Goal: Task Accomplishment & Management: Complete application form

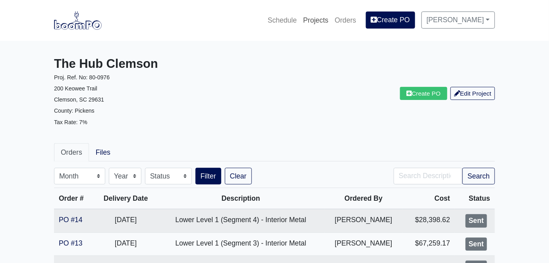
click at [328, 19] on link "Projects" at bounding box center [316, 20] width 32 height 17
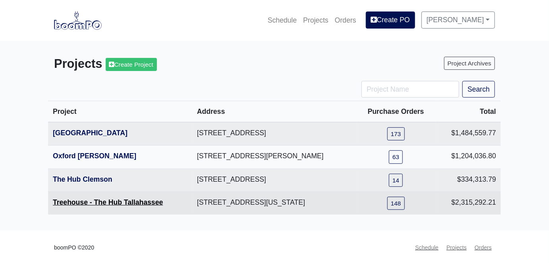
click at [109, 201] on link "Treehouse - The Hub Tallahassee" at bounding box center [108, 203] width 110 height 8
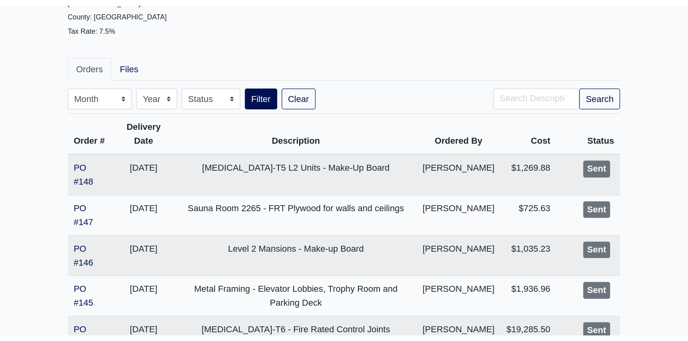
scroll to position [108, 0]
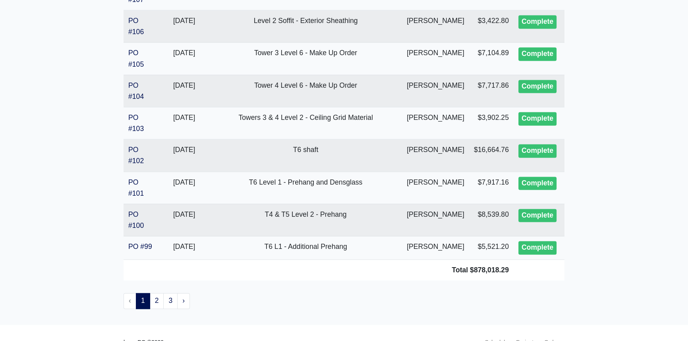
scroll to position [1607, 0]
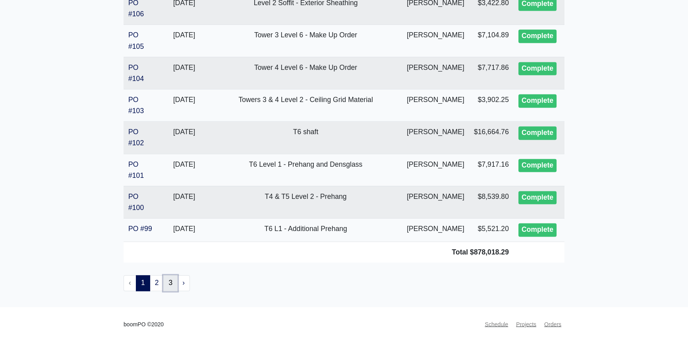
click at [170, 263] on link "3" at bounding box center [170, 283] width 14 height 16
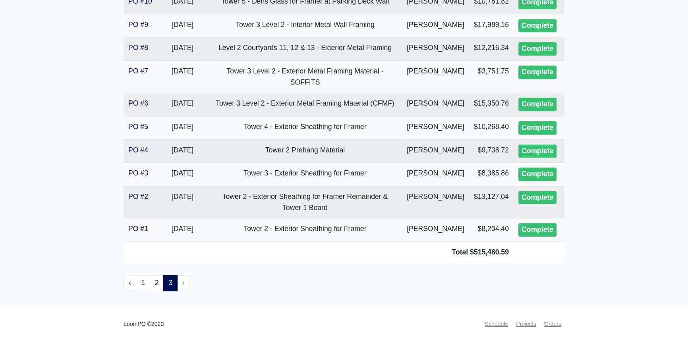
scroll to position [1542, 0]
click at [159, 286] on link "2" at bounding box center [157, 283] width 14 height 16
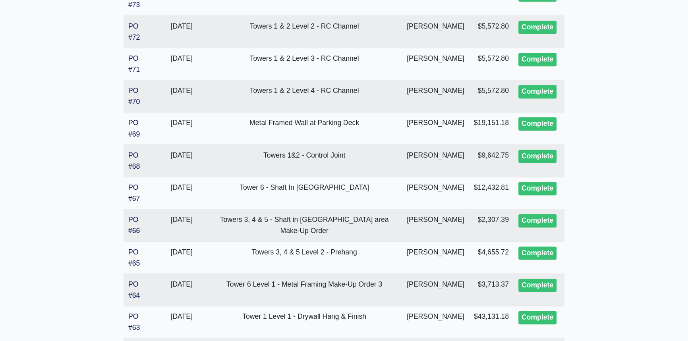
scroll to position [1144, 0]
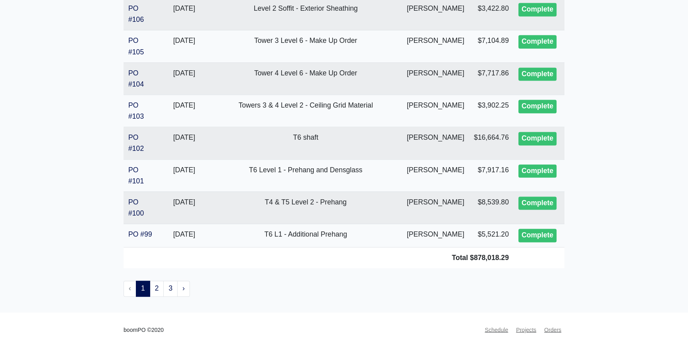
scroll to position [1607, 0]
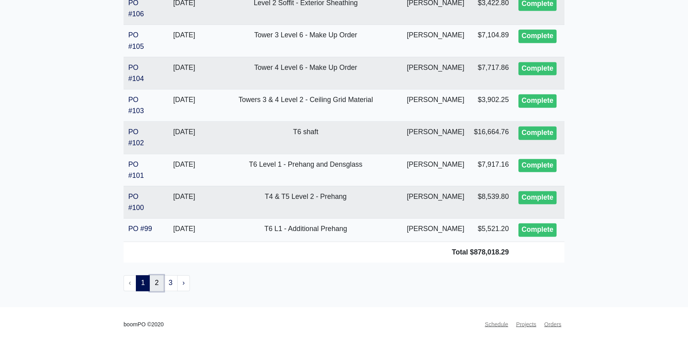
click at [155, 284] on link "2" at bounding box center [157, 283] width 14 height 16
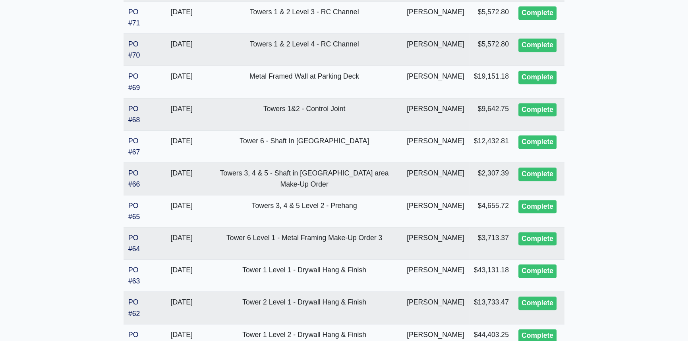
scroll to position [1144, 0]
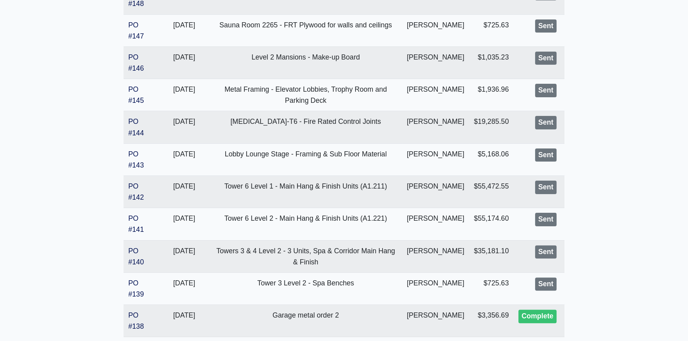
scroll to position [361, 0]
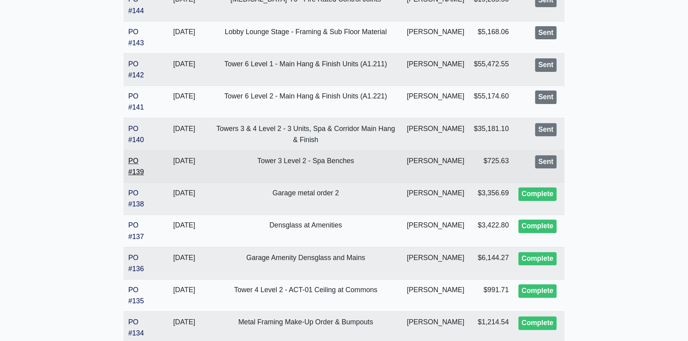
click at [137, 176] on link "PO #139" at bounding box center [135, 166] width 15 height 19
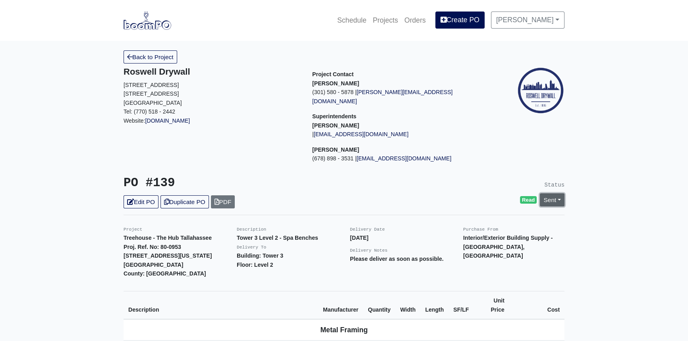
click at [556, 194] on link "Sent" at bounding box center [552, 200] width 25 height 13
click at [484, 237] on link "Complete" at bounding box center [507, 243] width 118 height 12
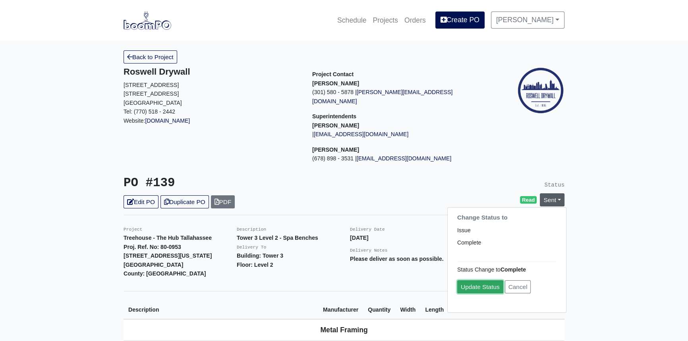
click at [478, 281] on link "Update Status" at bounding box center [480, 287] width 46 height 13
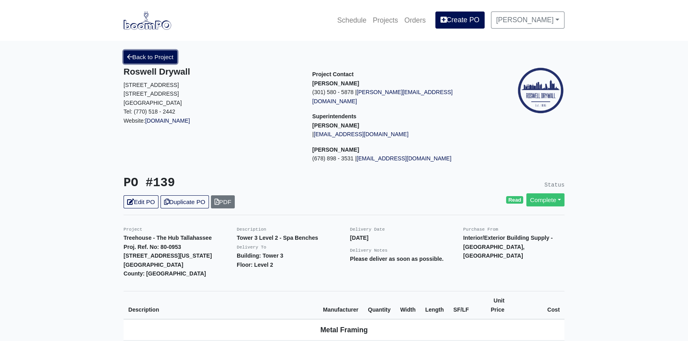
click at [152, 54] on link "Back to Project" at bounding box center [151, 56] width 54 height 13
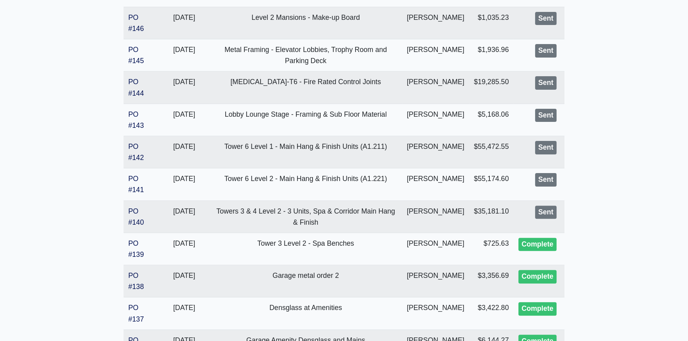
scroll to position [289, 0]
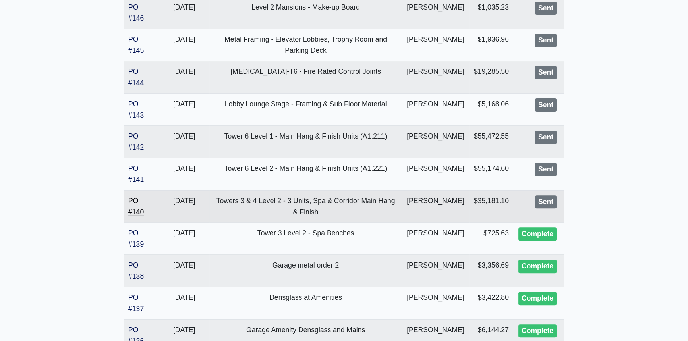
click at [134, 216] on link "PO #140" at bounding box center [135, 206] width 15 height 19
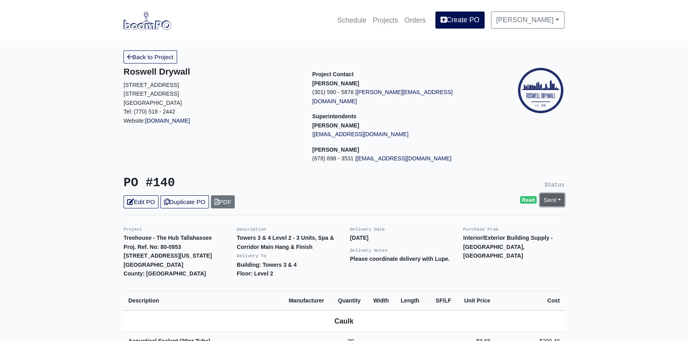
click at [561, 194] on link "Sent" at bounding box center [552, 200] width 25 height 13
click at [497, 237] on link "Complete" at bounding box center [507, 243] width 118 height 12
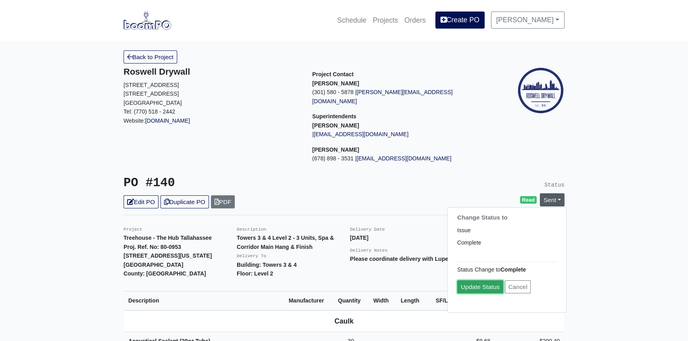
click at [482, 281] on link "Update Status" at bounding box center [480, 287] width 46 height 13
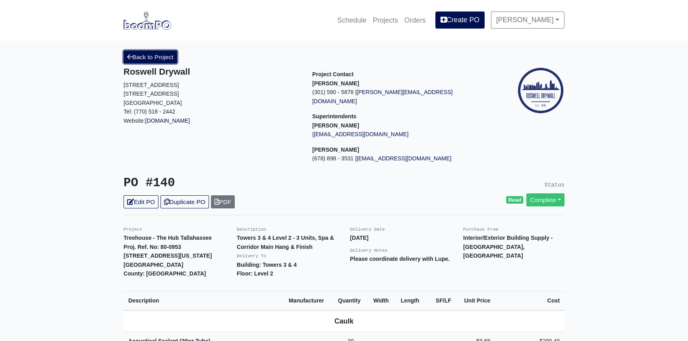
click at [142, 56] on link "Back to Project" at bounding box center [151, 56] width 54 height 13
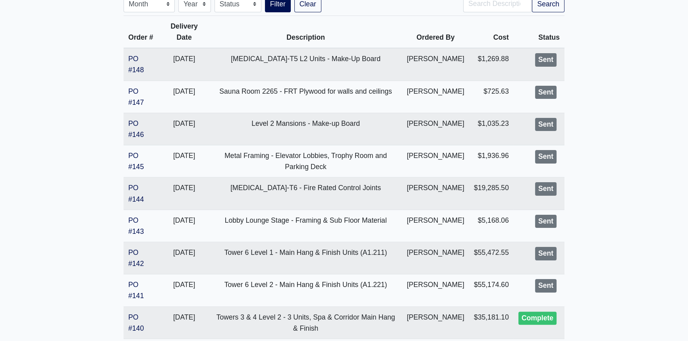
scroll to position [180, 0]
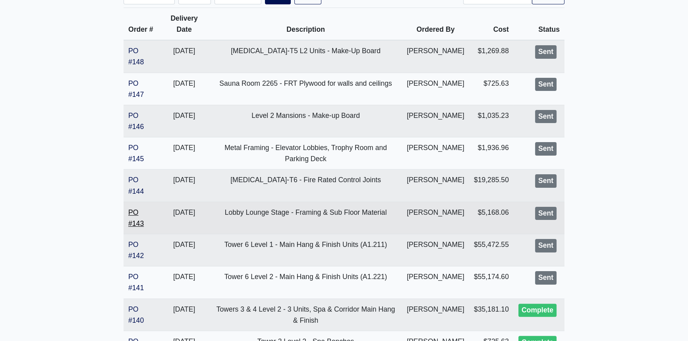
click at [137, 228] on link "PO #143" at bounding box center [135, 218] width 15 height 19
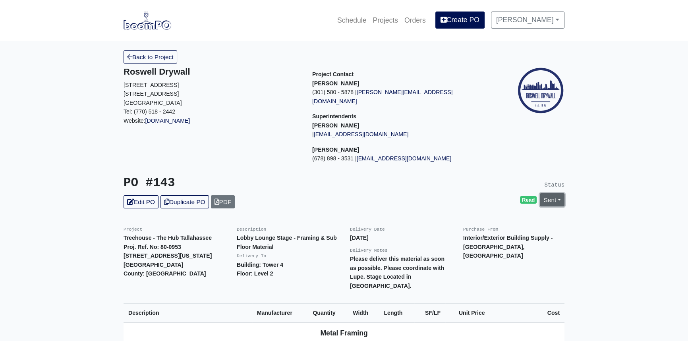
click at [561, 194] on link "Sent" at bounding box center [552, 200] width 25 height 13
click at [484, 237] on link "Complete" at bounding box center [507, 243] width 118 height 12
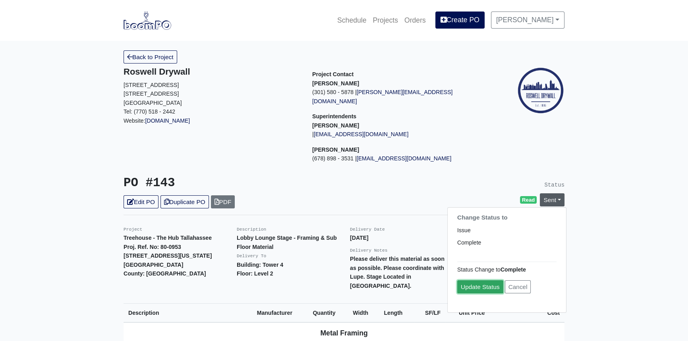
click at [474, 281] on link "Update Status" at bounding box center [480, 287] width 46 height 13
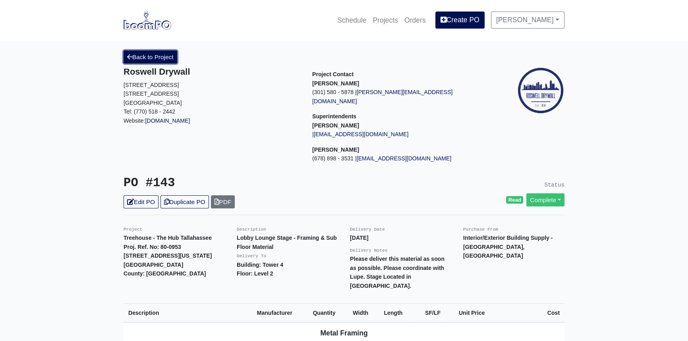
click at [157, 58] on link "Back to Project" at bounding box center [151, 56] width 54 height 13
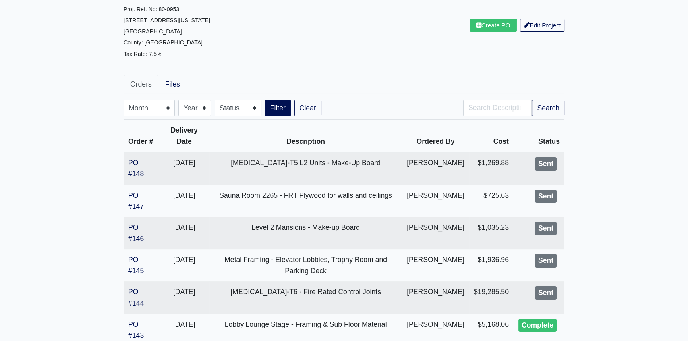
scroll to position [144, 0]
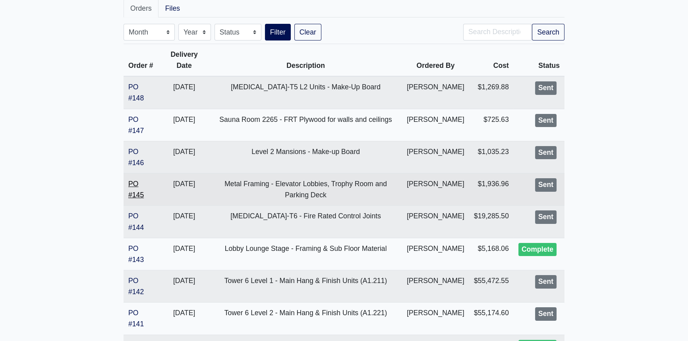
click at [135, 199] on link "PO #145" at bounding box center [135, 189] width 15 height 19
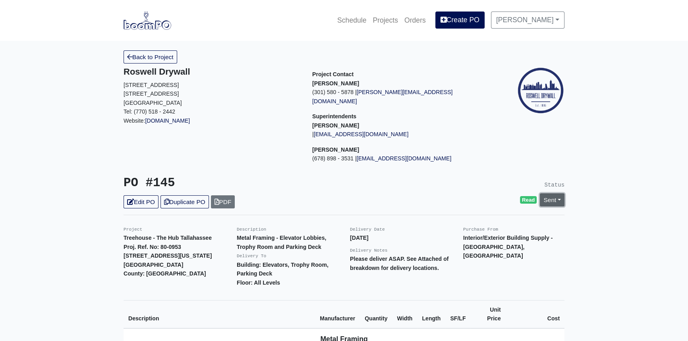
click at [561, 194] on link "Sent" at bounding box center [552, 200] width 25 height 13
click at [481, 237] on link "Complete" at bounding box center [507, 243] width 118 height 12
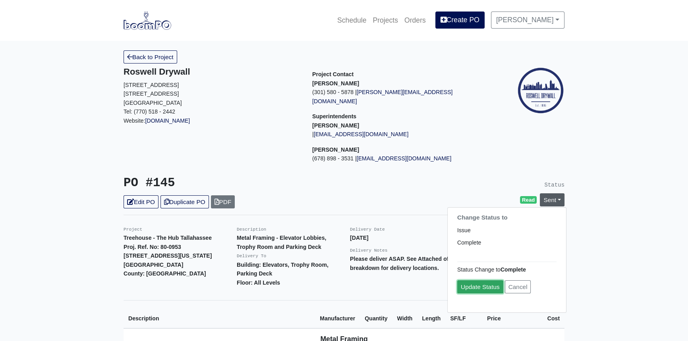
click at [487, 281] on link "Update Status" at bounding box center [480, 287] width 46 height 13
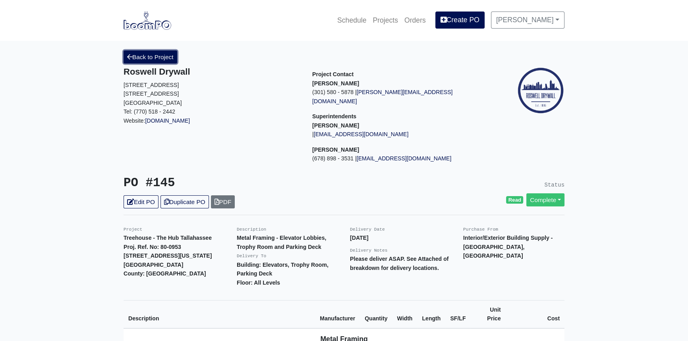
click at [150, 55] on link "Back to Project" at bounding box center [151, 56] width 54 height 13
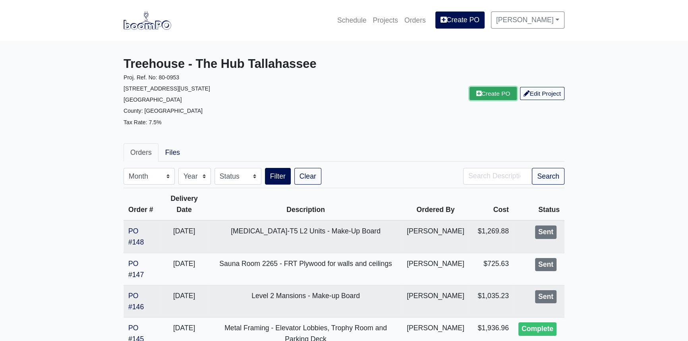
click at [482, 100] on link "Create PO" at bounding box center [494, 93] width 48 height 13
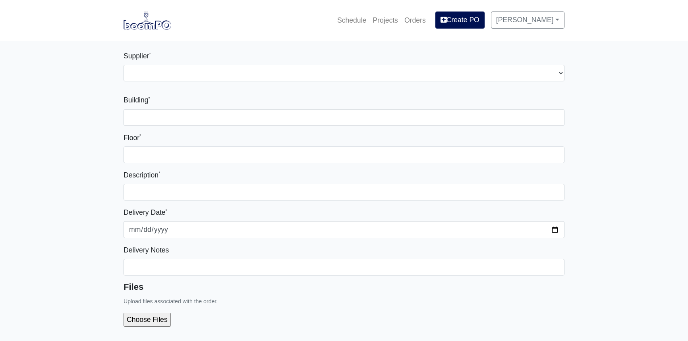
select select
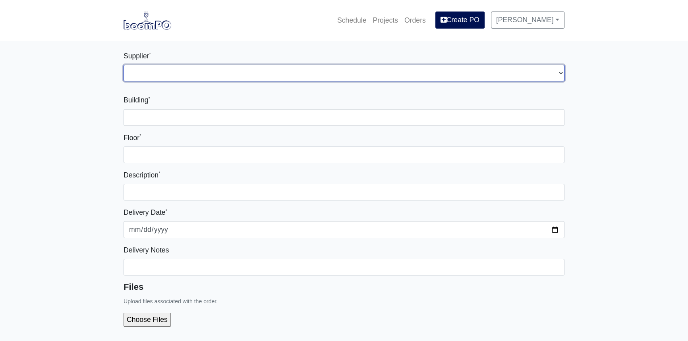
click at [174, 74] on select "Select one... L&W Supply – Tallahassee, FL Interior/Exterior Building Supply - …" at bounding box center [344, 73] width 441 height 17
select select "870"
click at [124, 65] on select "Select one... L&W Supply – Tallahassee, FL Interior/Exterior Building Supply - …" at bounding box center [344, 73] width 441 height 17
select select
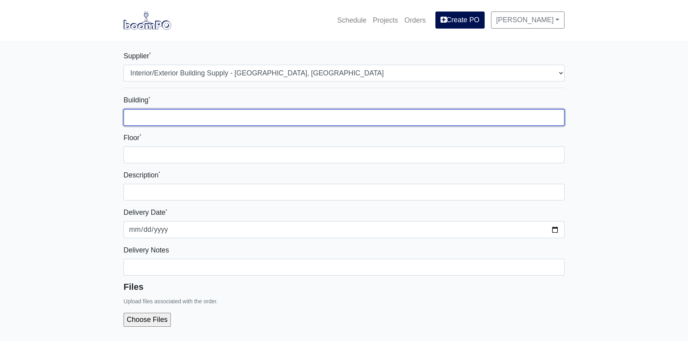
click at [163, 121] on input "Building *" at bounding box center [344, 117] width 441 height 17
type input "Amenity"
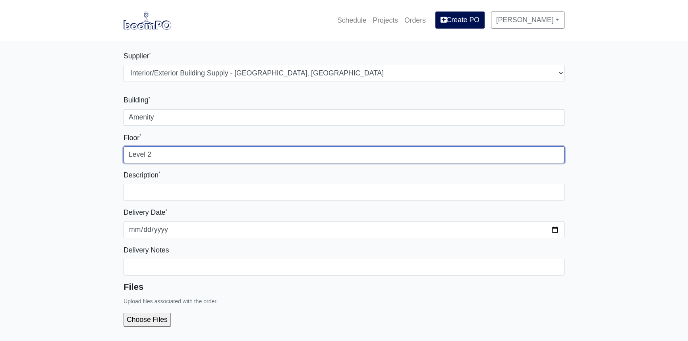
type input "Level 2"
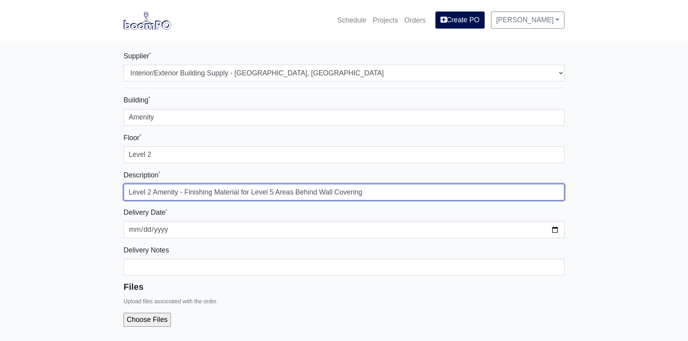
type input "Level 2 Amenity - Finishing Material for Level 5 Areas Behind Wall Covering"
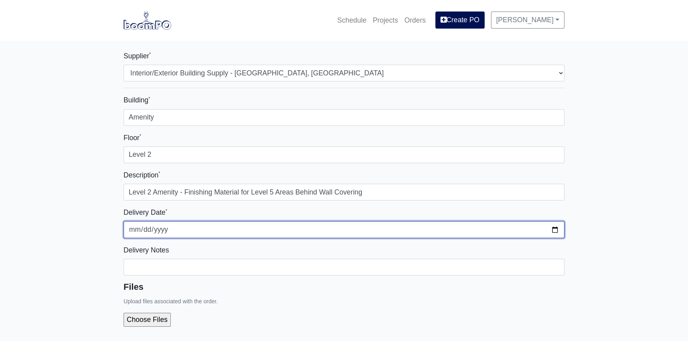
click at [556, 230] on input "2025-09-15" at bounding box center [344, 229] width 441 height 17
type input "2025-09-17"
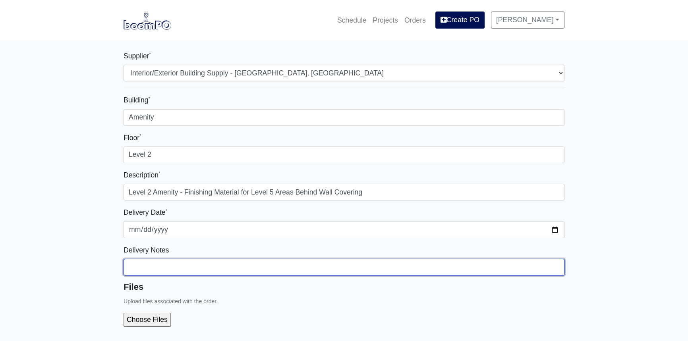
click at [166, 267] on input "Building *" at bounding box center [344, 267] width 441 height 17
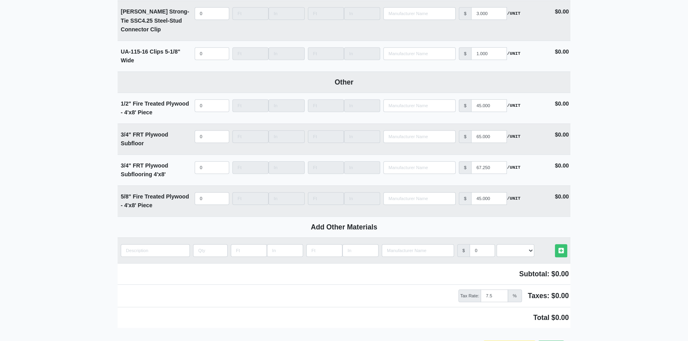
scroll to position [4333, 0]
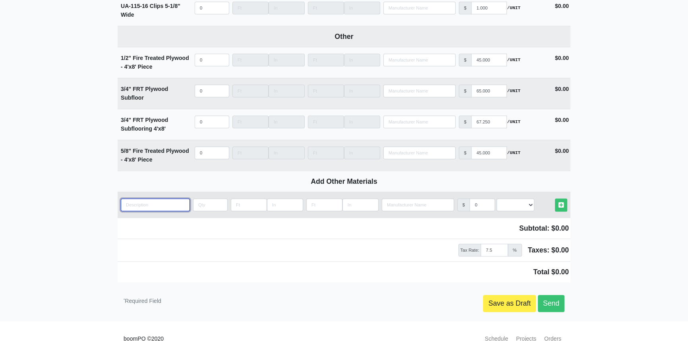
click at [150, 199] on input "quantity" at bounding box center [155, 205] width 69 height 13
type input "U"
select select
type input "US"
select select
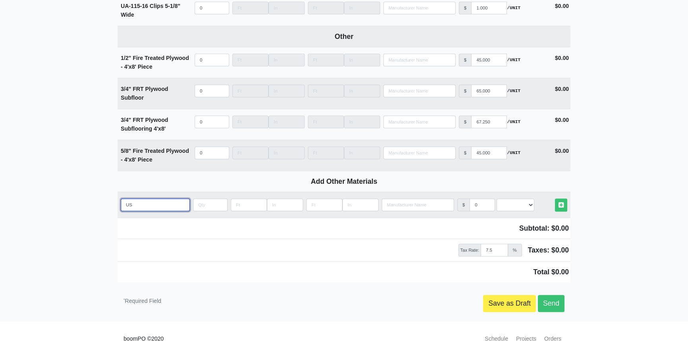
type input "USG"
select select
type input "USG"
select select
type input "USG F"
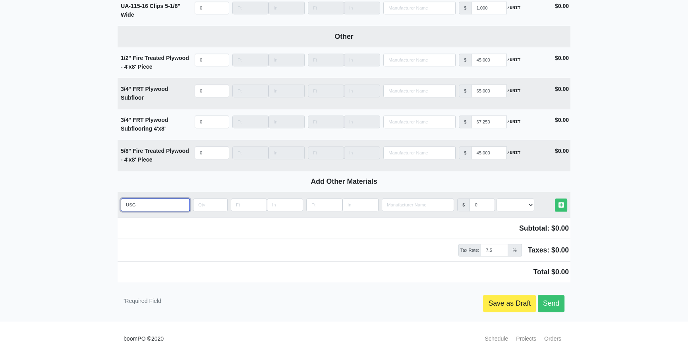
select select
type input "USG Fi"
select select
type input "USG Fir"
select select
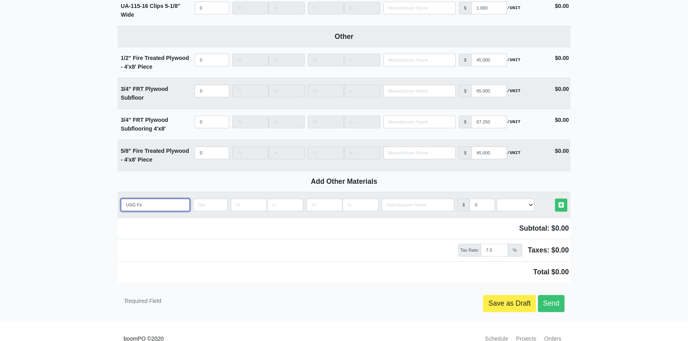
type input "USG Firs"
select select
type input "USG First"
select select
type input "USG First"
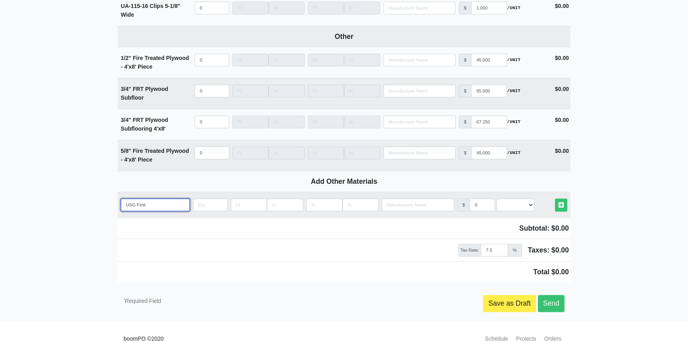
select select
type input "USG First C"
select select
type input "USG First Co"
select select
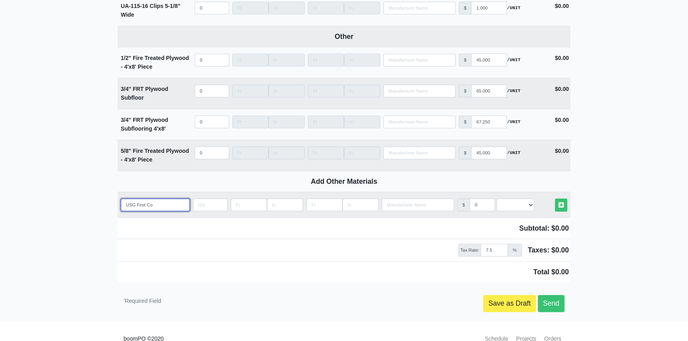
type input "USG First Coa"
select select
type input "USG First Coat"
select select
type input "USG First Coat"
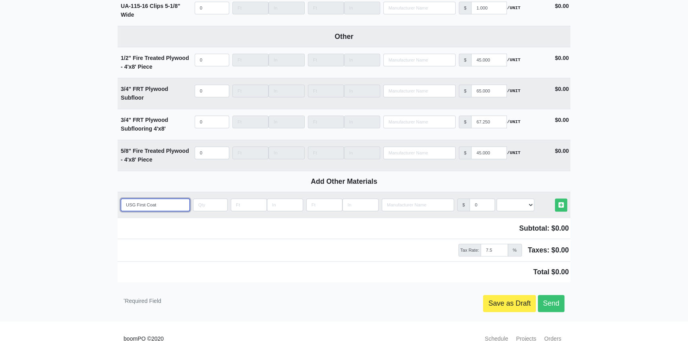
select select
type input "USG First Coat P"
select select
type input "USG First Coat Pr"
select select
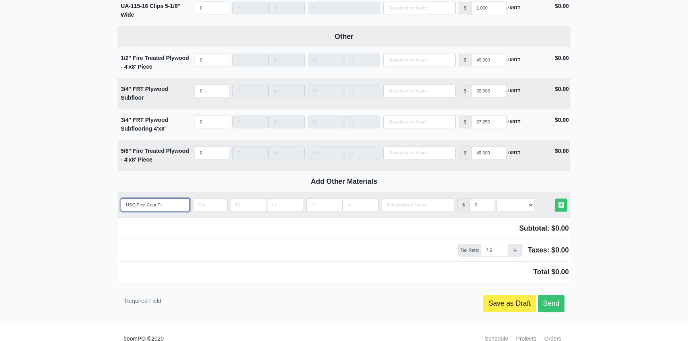
type input "USG First Coat Pri"
select select
type input "USG First Coat Prim"
select select
type input "USG First Coat Prime"
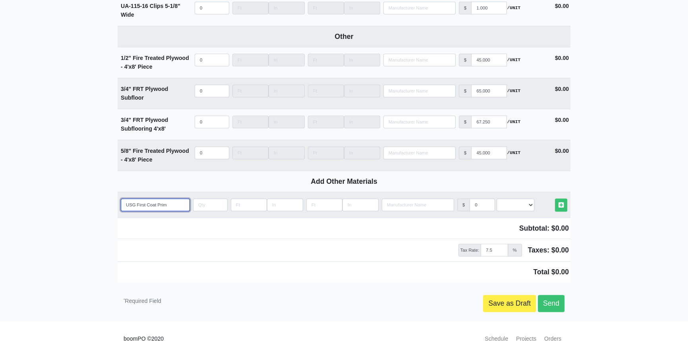
select select
type input "USG First Coat Primer"
select select
type input "USG First Coat Primer"
select select
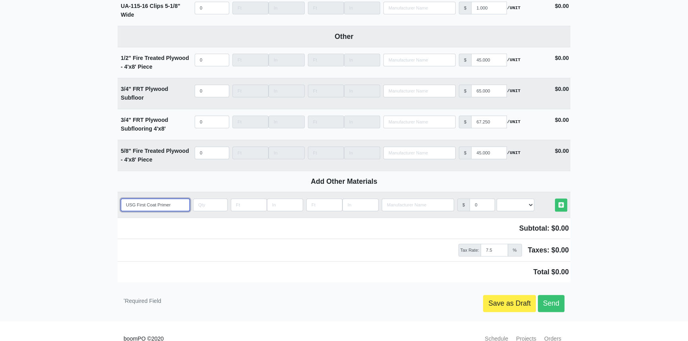
type input "USG First Coat Primer ("
select select
type input "USG First Coat Primer (5"
select select
type input "USG First Coat Primer (5"
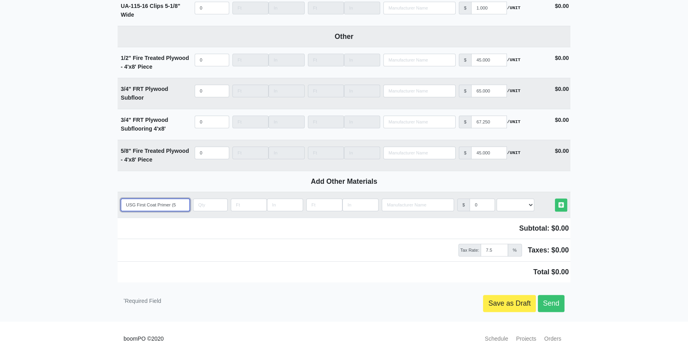
select select
type input "USG First Coat Primer (5 G"
select select
type input "USG First Coat Primer (5 Ga"
select select
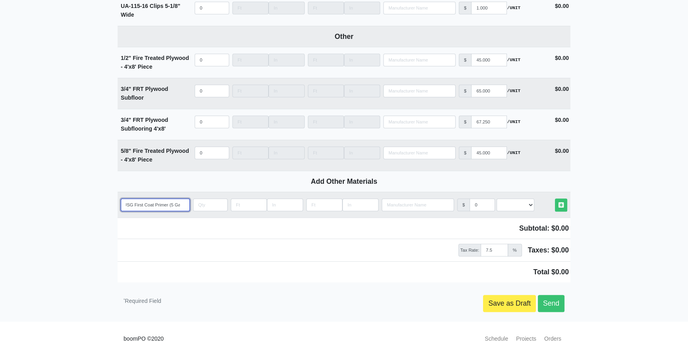
type input "USG First Coat Primer (5 Gal"
select select
type input "USG First Coat Primer (5 Gall"
select select
type input "USG First Coat Primer (5 Gallo"
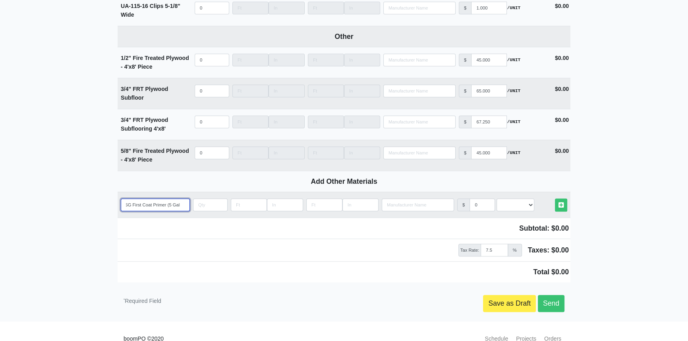
select select
type input "USG First Coat Primer (5 Gallon"
select select
type input "USG First Coat Primer (5 Gallon"
select select
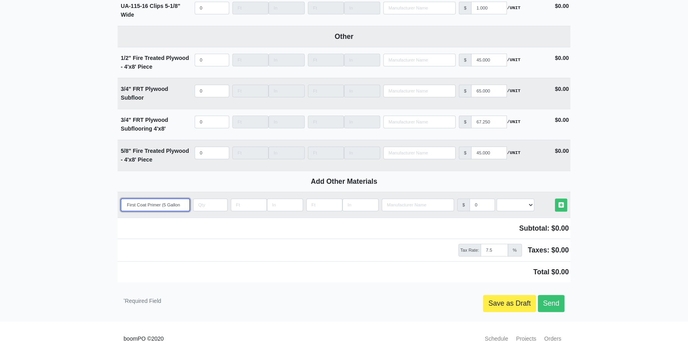
type input "USG First Coat Primer (5 Gallon B"
select select
type input "USG First Coat Primer (5 Gallon Bu"
select select
type input "USG First Coat Primer (5 Gallon Buc"
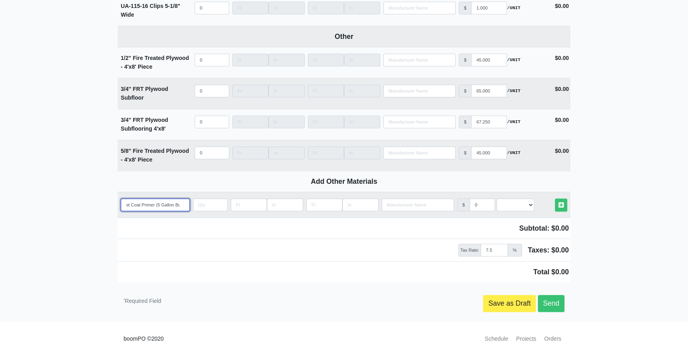
select select
type input "USG First Coat Primer (5 Gallon Buck"
select select
type input "USG First Coat Primer (5 Gallon Bucke"
select select
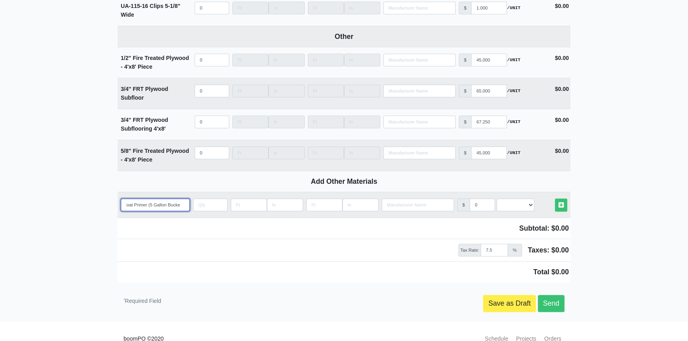
type input "USG First Coat Primer (5 Gallon Bucket"
select select
type input "USG First Coat Primer (5 Gallon Buckets"
select select
type input "USG First Coat Primer (5 Gallon Bucket"
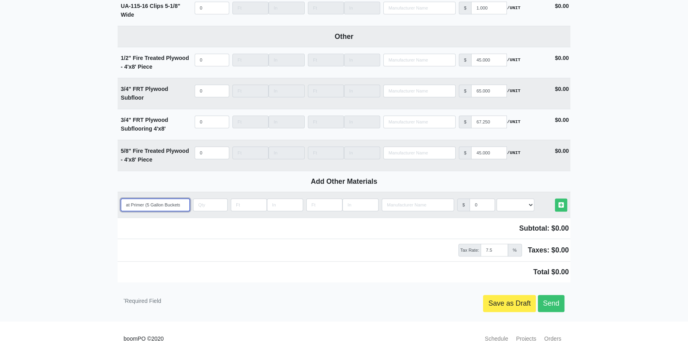
select select
type input "USG First Coat Primer (5 Gallon Bucket)"
select select
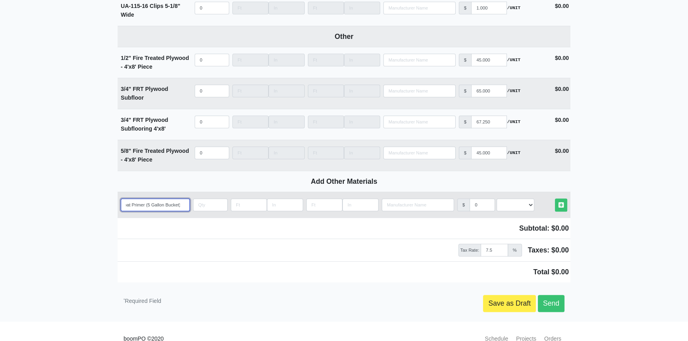
type input "USG First Coat Primer (5 Gallon Bucket)"
click at [210, 199] on input "quantity" at bounding box center [210, 205] width 35 height 13
type input "4"
select select
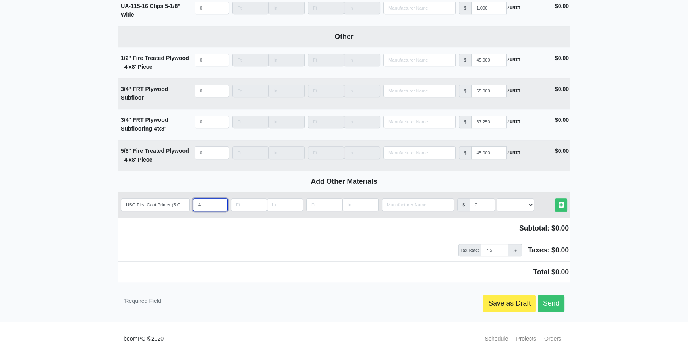
type input "48"
select select
type input "48"
click at [480, 199] on input "0" at bounding box center [482, 205] width 25 height 13
select select
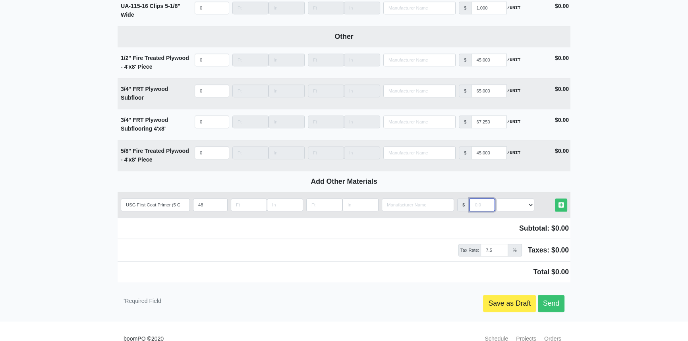
type input "2"
select select
type input "24"
select select
type input "24.9"
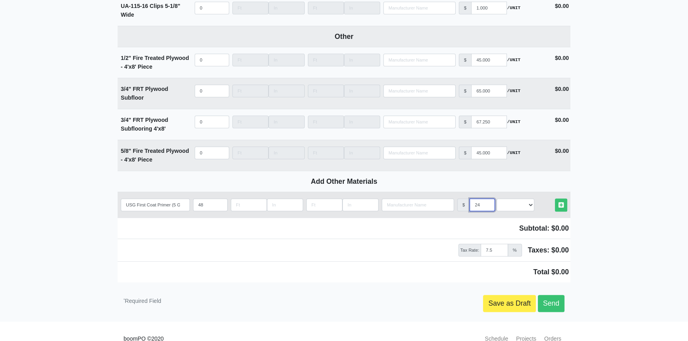
select select
type input "24.95"
select select
type input "24.95"
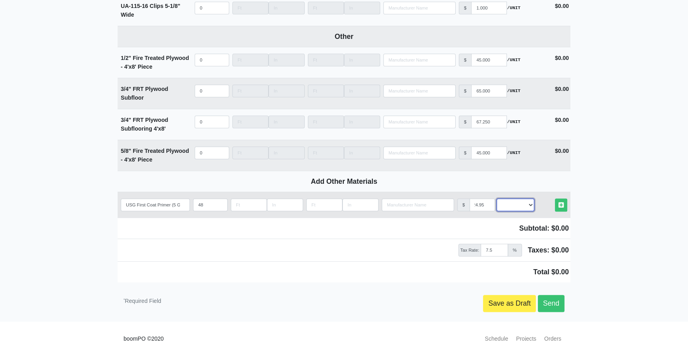
scroll to position [0, 0]
click at [529, 199] on select "Select an Option! UNIT MLF LF MSQFT SQFT" at bounding box center [516, 205] width 38 height 13
select select "2"
click at [497, 199] on select "Select an Option! UNIT MLF LF MSQFT SQFT" at bounding box center [516, 205] width 38 height 13
click at [563, 202] on icon at bounding box center [561, 205] width 5 height 6
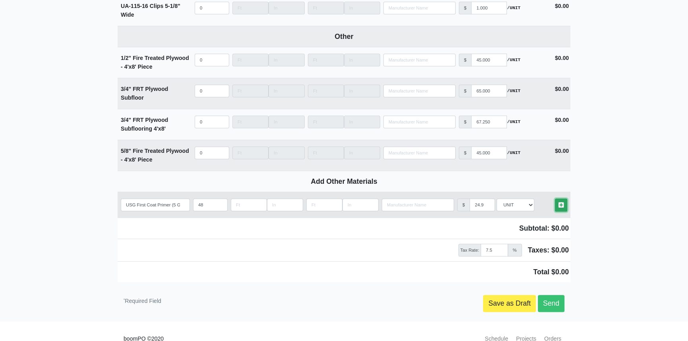
type input "2025-09-15"
select select
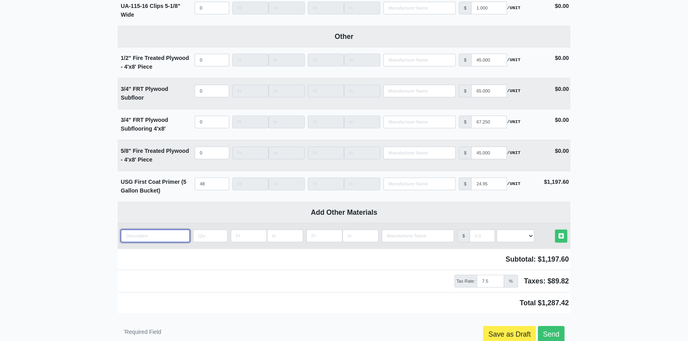
click at [161, 230] on input "quantity" at bounding box center [155, 236] width 69 height 13
type input "F"
select select
type input "Fr"
select select
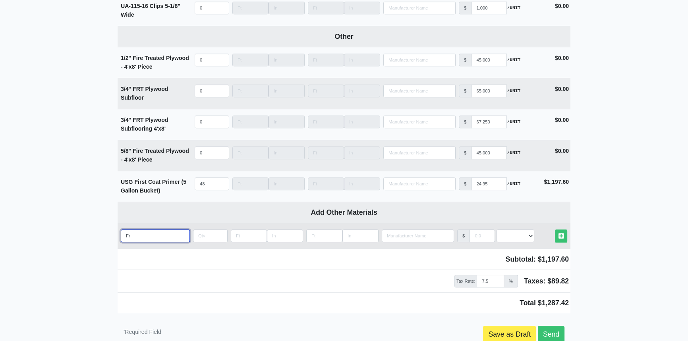
type input "Fre"
select select
type input "Frei"
select select
type input "Freig"
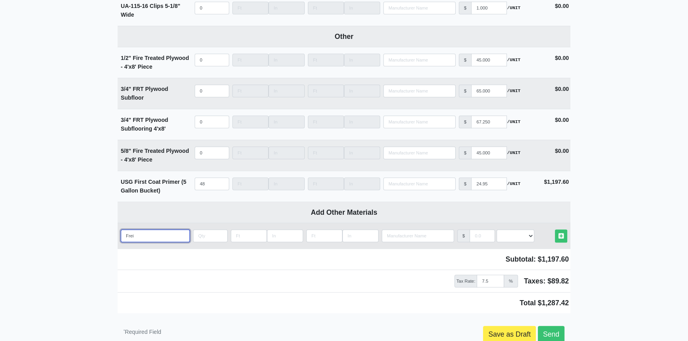
select select
type input "Freigh"
select select
type input "Freight"
select select
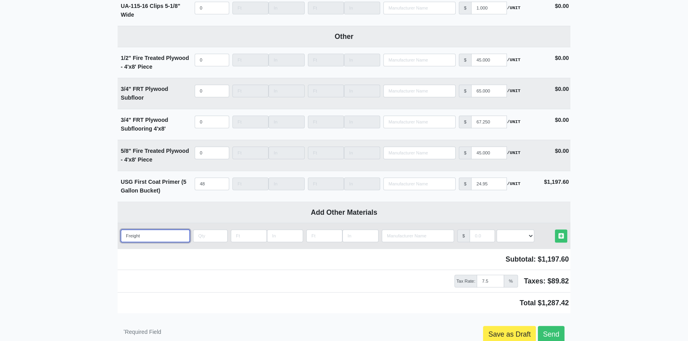
type input "Freight"
select select
type input "Freight f"
select select
type input "Freight fo"
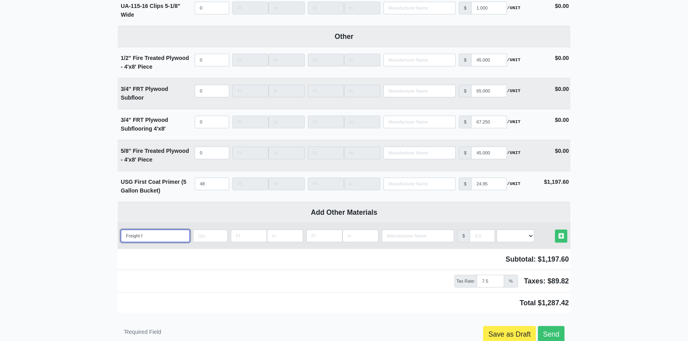
select select
type input "Freight for"
select select
type input "Freight for"
select select
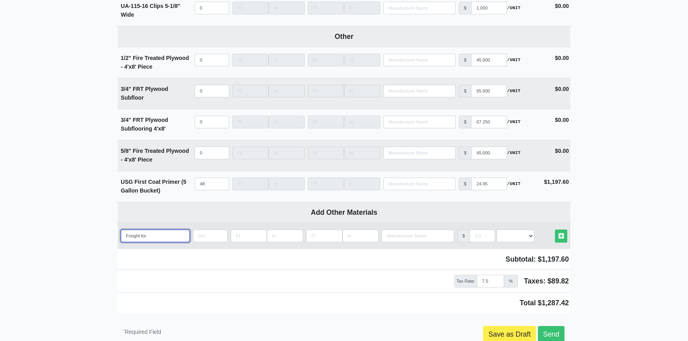
type input "Freight for S"
select select
type input "Freight for Sp"
select select
type input "Freight for Spe"
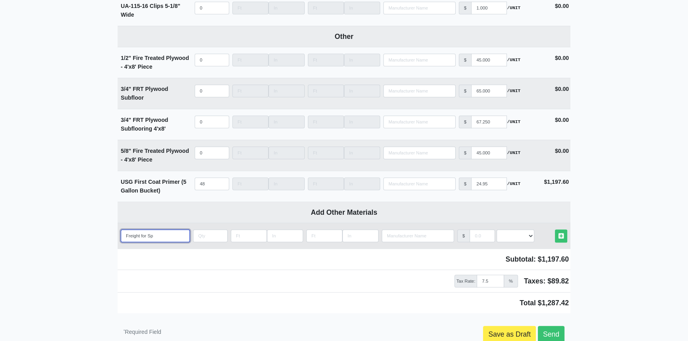
select select
type input "Freight for Spec"
select select
type input "Freight for Speci"
select select
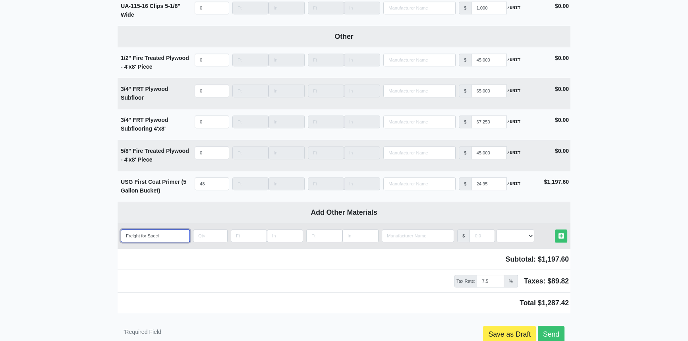
type input "Freight for Specia"
select select
type input "Freight for Special"
select select
type input "Freight for Special"
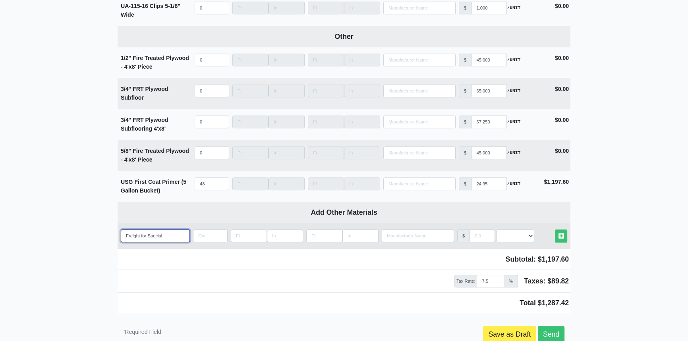
select select
type input "Freight for Special O"
select select
type input "Freight for Special Or"
select select
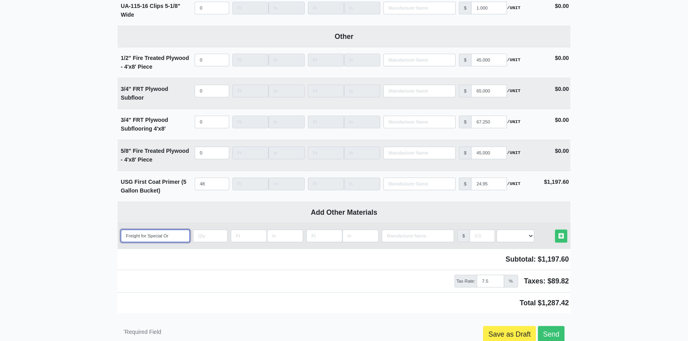
type input "Freight for Special Ord"
select select
type input "Freight for Special Orde"
select select
type input "Freight for Special Order"
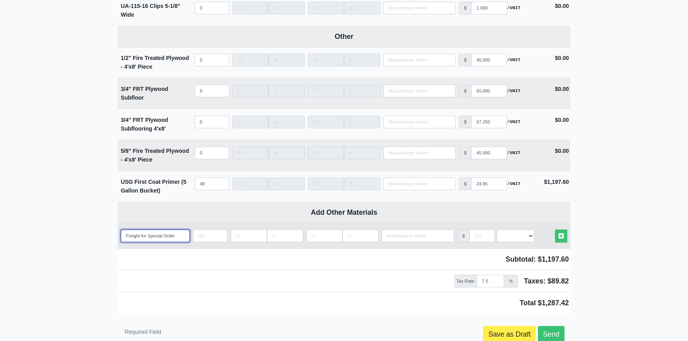
select select
type input "Freight for Special Order"
click at [211, 230] on input "quantity" at bounding box center [210, 236] width 35 height 13
type input "1"
select select
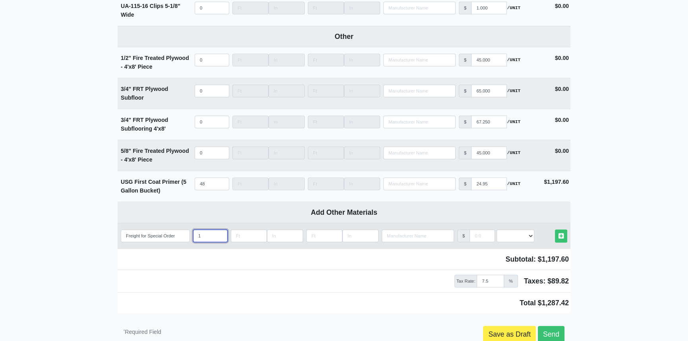
type input "1"
click at [482, 230] on input "manufacturer" at bounding box center [482, 236] width 25 height 13
type input "8"
select select
type input "85"
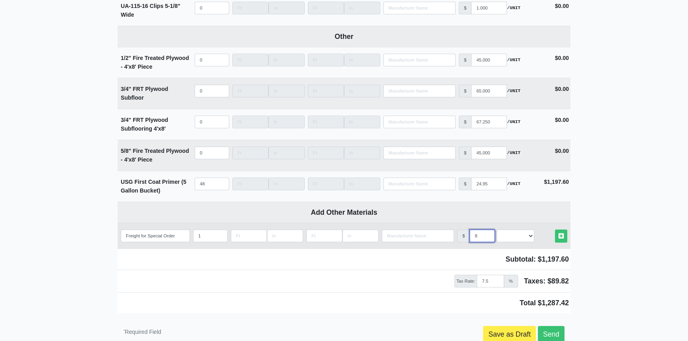
select select
type input "850"
select select
type input "850"
click at [531, 230] on select "Select an Option! UNIT MLF LF MSQFT SQFT" at bounding box center [516, 236] width 38 height 13
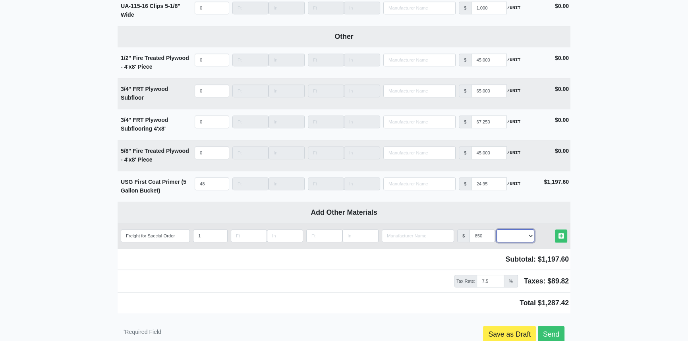
select select "2"
click at [497, 230] on select "Select an Option! UNIT MLF LF MSQFT SQFT" at bounding box center [516, 236] width 38 height 13
click at [560, 233] on icon at bounding box center [561, 236] width 5 height 6
select select
type input "1"
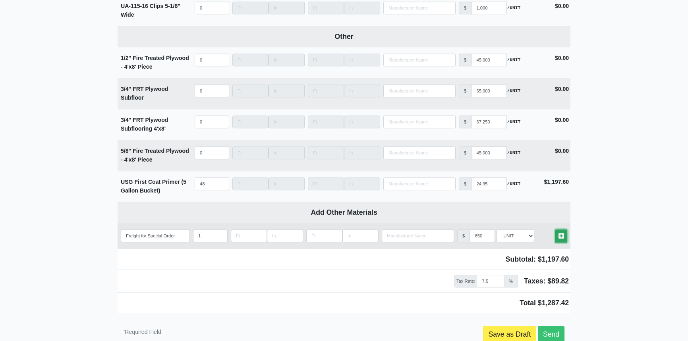
type input "850"
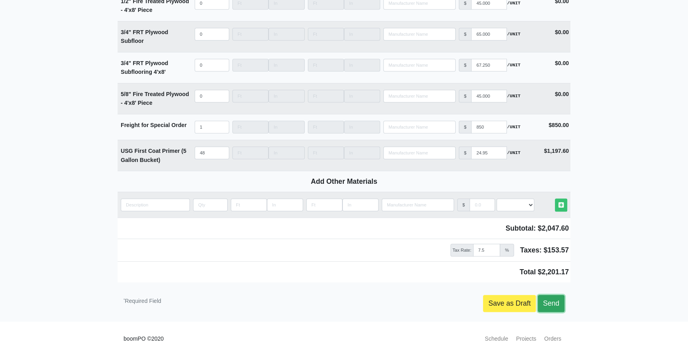
click at [556, 295] on link "Send" at bounding box center [551, 303] width 27 height 17
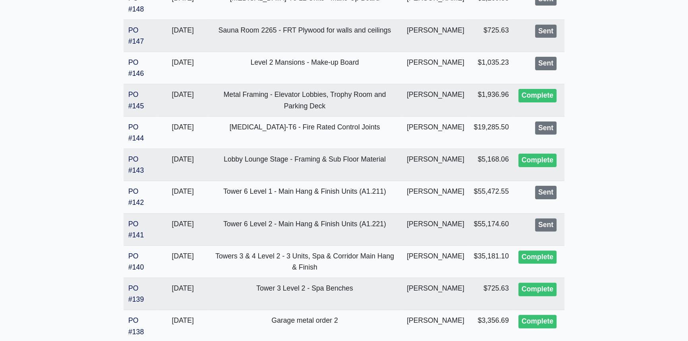
scroll to position [217, 0]
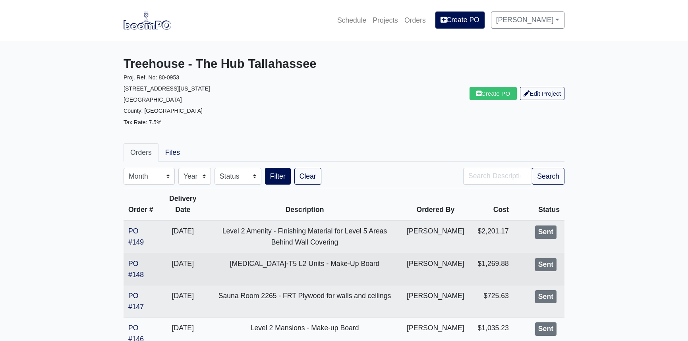
scroll to position [217, 0]
